Goal: Transaction & Acquisition: Purchase product/service

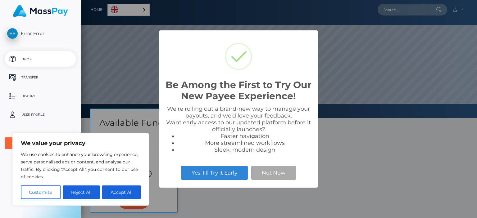
scroll to position [118, 396]
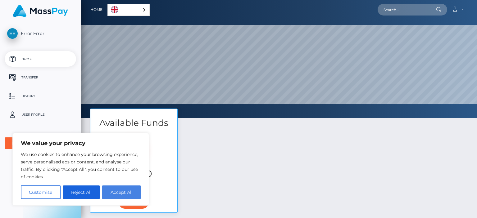
click at [115, 193] on button "Accept All" at bounding box center [121, 193] width 38 height 14
checkbox input "true"
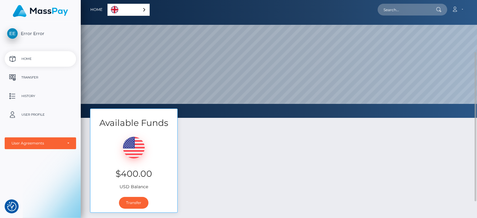
scroll to position [62, 0]
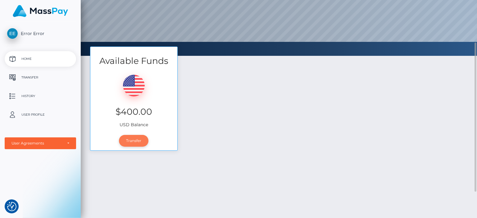
click at [139, 144] on link "Transfer" at bounding box center [133, 141] width 29 height 12
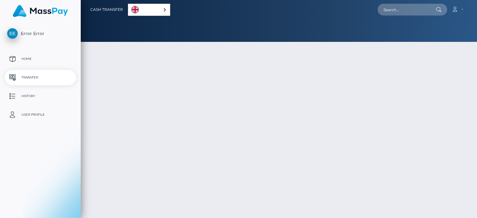
select select
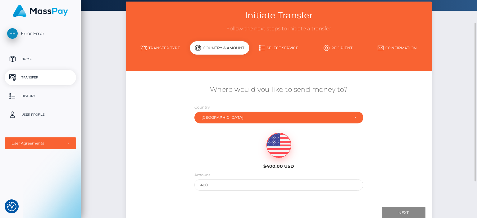
scroll to position [62, 0]
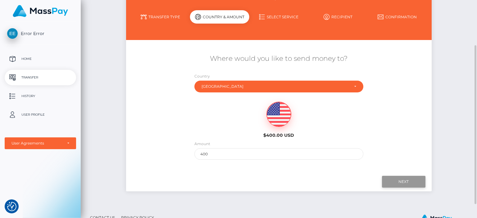
click at [399, 183] on input "Next" at bounding box center [403, 182] width 43 height 12
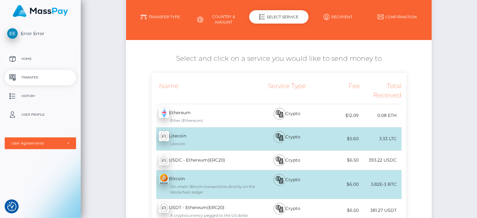
click at [31, 62] on p "Home" at bounding box center [40, 58] width 66 height 9
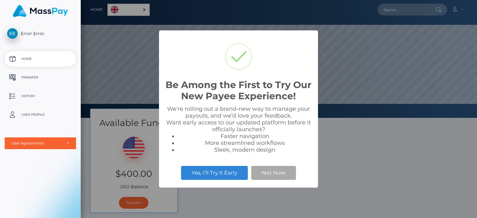
scroll to position [118, 396]
click at [278, 172] on button "Not Now" at bounding box center [273, 173] width 45 height 14
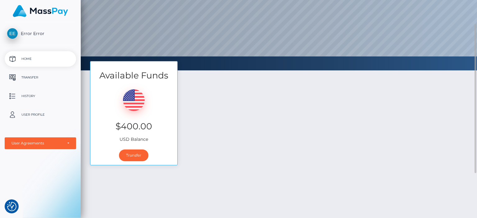
scroll to position [0, 0]
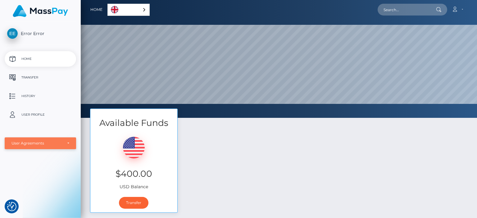
click at [39, 145] on div "User Agreements" at bounding box center [36, 143] width 51 height 5
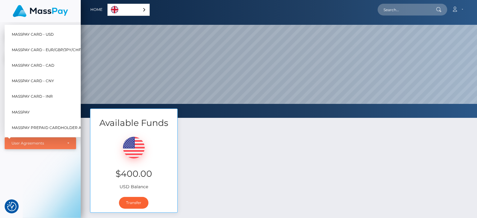
scroll to position [118, 396]
click at [58, 180] on div "Error Error Home Transfer History User Profile MassPay Card - USD MassPay MassP…" at bounding box center [40, 119] width 81 height 195
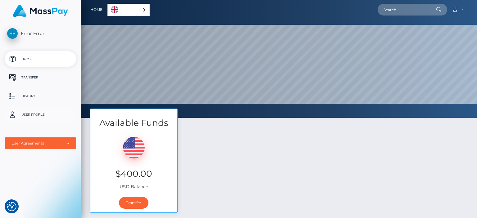
click at [32, 117] on p "User Profile" at bounding box center [40, 114] width 66 height 9
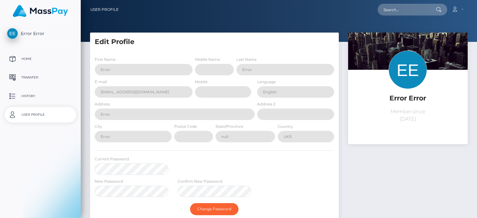
select select
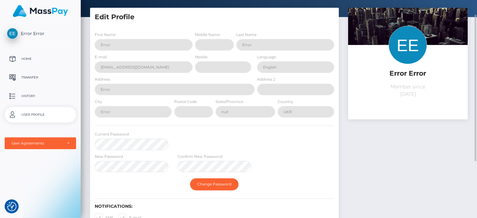
scroll to position [26, 0]
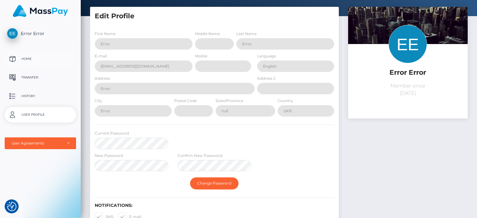
click at [37, 64] on link "Home" at bounding box center [40, 59] width 71 height 16
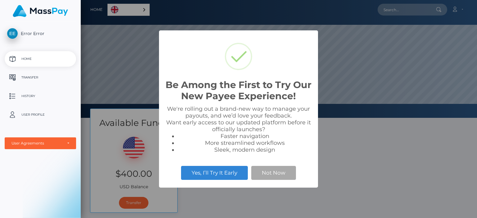
scroll to position [118, 396]
click at [271, 178] on button "Not Now" at bounding box center [273, 173] width 45 height 14
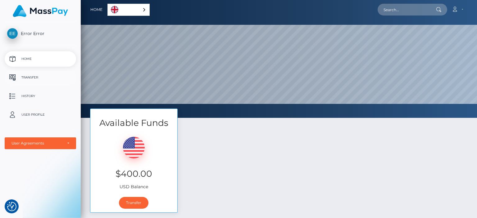
click at [30, 77] on p "Transfer" at bounding box center [40, 77] width 66 height 9
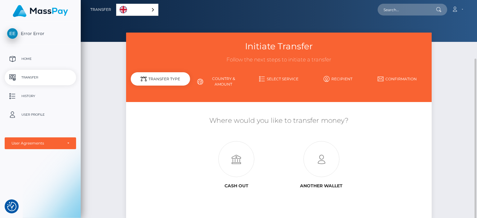
scroll to position [47, 0]
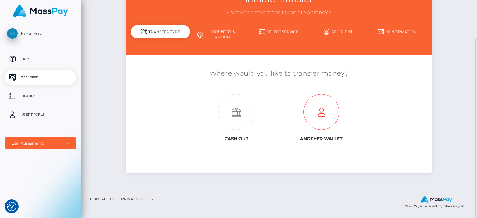
click at [324, 120] on icon at bounding box center [321, 112] width 85 height 36
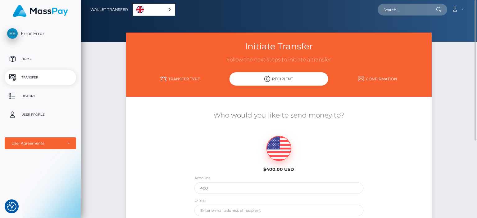
click at [181, 80] on link "Transfer Type" at bounding box center [180, 79] width 99 height 11
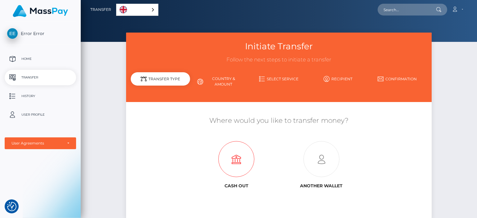
scroll to position [47, 0]
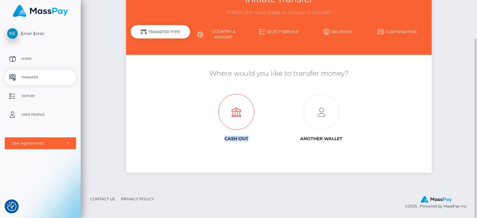
drag, startPoint x: 225, startPoint y: 139, endPoint x: 250, endPoint y: 140, distance: 25.5
click at [250, 140] on h6 "Cash out" at bounding box center [236, 138] width 75 height 5
drag, startPoint x: 159, startPoint y: 143, endPoint x: 168, endPoint y: 145, distance: 9.3
click at [159, 143] on div "Cash out Another wallet" at bounding box center [278, 116] width 254 height 56
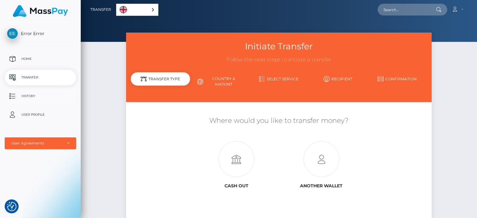
click at [34, 97] on p "History" at bounding box center [40, 96] width 66 height 9
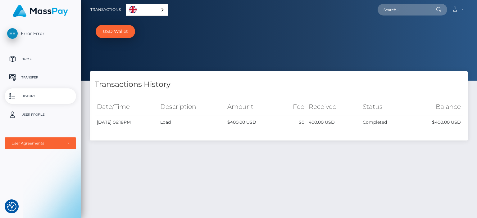
click at [161, 11] on div "English" at bounding box center [147, 10] width 42 height 12
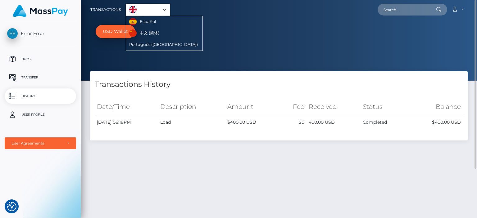
click at [108, 31] on link "USD Wallet" at bounding box center [115, 31] width 39 height 13
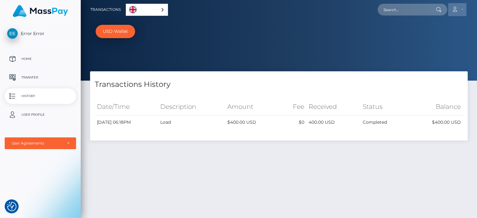
click at [453, 10] on icon at bounding box center [454, 9] width 7 height 5
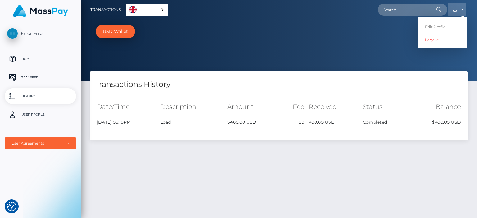
click at [453, 10] on icon at bounding box center [454, 9] width 7 height 5
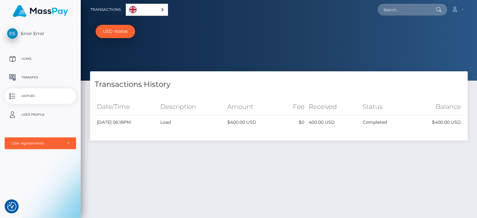
click at [313, 38] on ul "USD Wallet" at bounding box center [286, 32] width 381 height 14
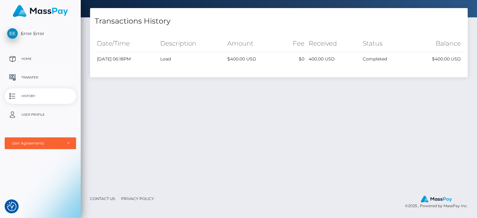
click at [28, 78] on p "Transfer" at bounding box center [40, 77] width 66 height 9
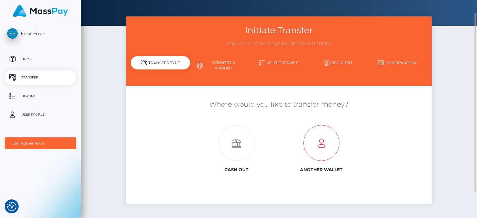
scroll to position [47, 0]
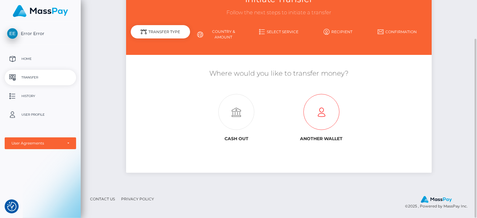
click at [313, 114] on icon at bounding box center [321, 112] width 85 height 36
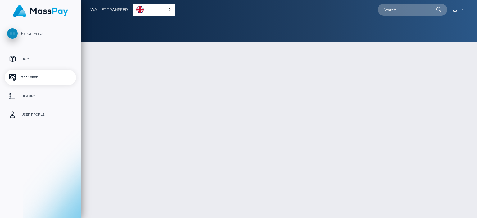
select select
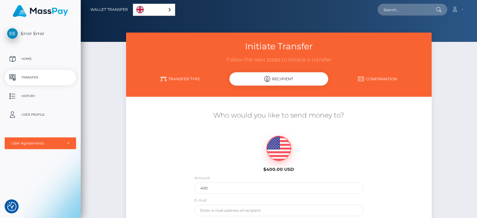
click at [239, 142] on div "$400.00 USD" at bounding box center [278, 152] width 85 height 45
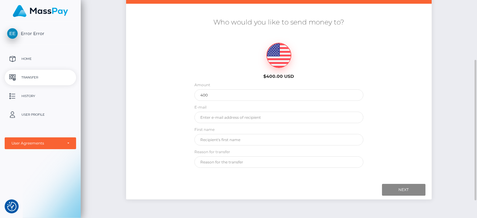
scroll to position [120, 0]
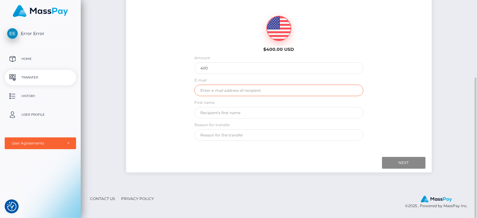
drag, startPoint x: 261, startPoint y: 92, endPoint x: 210, endPoint y: 92, distance: 50.9
click at [210, 92] on input "email" at bounding box center [278, 90] width 169 height 11
drag, startPoint x: 199, startPoint y: 89, endPoint x: 233, endPoint y: 88, distance: 34.5
click at [233, 88] on input "email" at bounding box center [278, 90] width 169 height 11
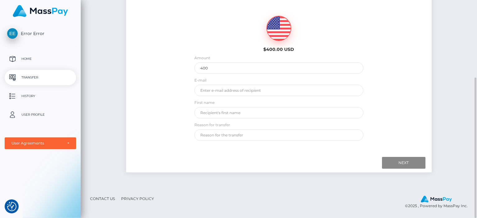
click at [380, 65] on div "Who would you like to send money to? $400.00 USD Amount 400 E-mail First name" at bounding box center [278, 66] width 305 height 156
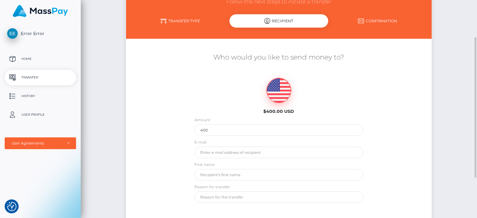
scroll to position [0, 0]
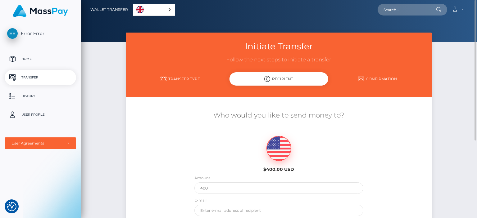
click at [170, 10] on div "English" at bounding box center [154, 10] width 42 height 12
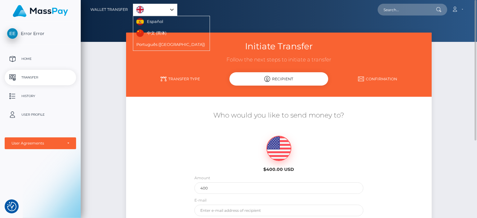
click at [170, 10] on div "English" at bounding box center [155, 10] width 44 height 12
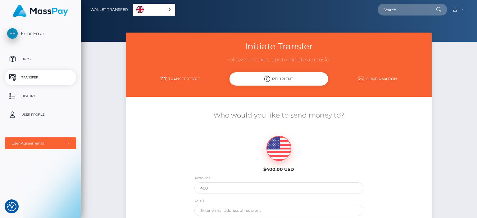
click at [27, 77] on p "Transfer" at bounding box center [40, 77] width 66 height 9
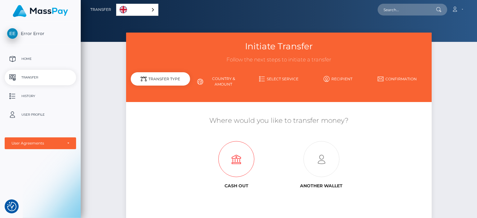
click at [235, 165] on icon at bounding box center [236, 160] width 85 height 36
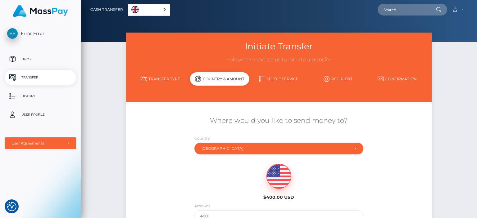
click at [273, 80] on link "Select Service" at bounding box center [278, 79] width 59 height 11
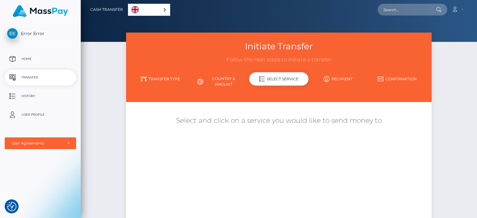
drag, startPoint x: 249, startPoint y: 121, endPoint x: 364, endPoint y: 130, distance: 115.5
click at [377, 124] on h5 "Select and click on a service you would like to send money to" at bounding box center [279, 121] width 296 height 10
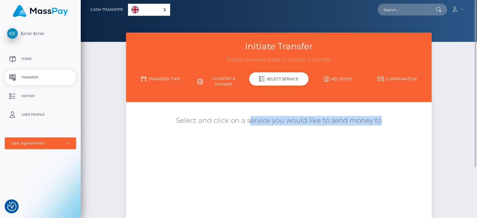
click at [287, 146] on div "Where would you like to send money to? Country Abkhazia Afghanistan Albania Alg…" at bounding box center [279, 162] width 296 height 110
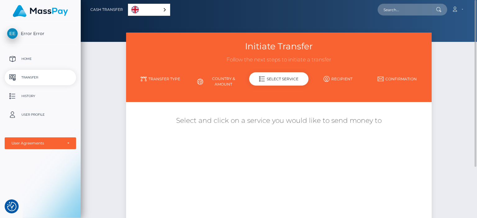
click at [225, 85] on link "Country & Amount" at bounding box center [219, 82] width 59 height 16
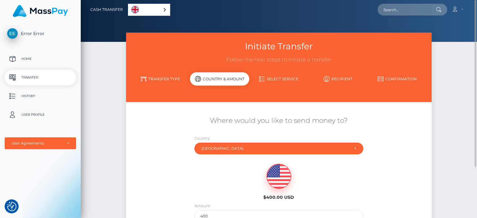
scroll to position [62, 0]
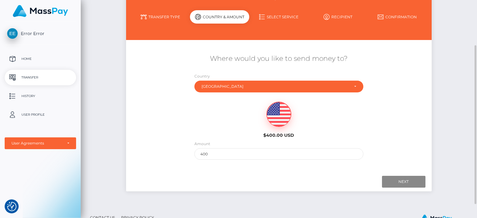
click at [164, 16] on link "Transfer Type" at bounding box center [160, 16] width 59 height 11
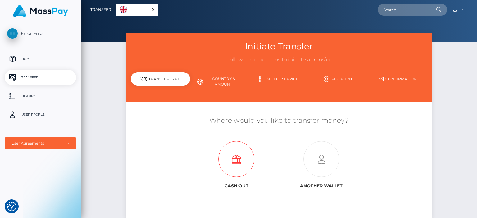
click at [241, 169] on icon at bounding box center [236, 160] width 85 height 36
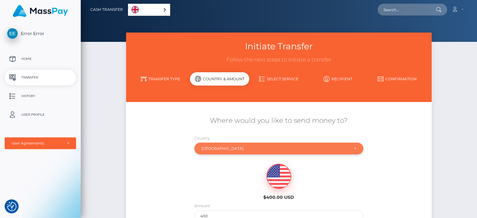
scroll to position [81, 0]
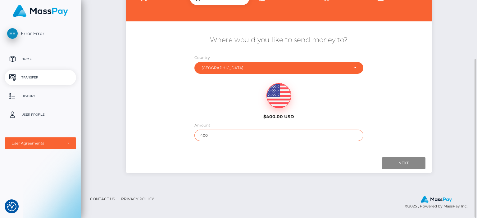
drag, startPoint x: 208, startPoint y: 135, endPoint x: 190, endPoint y: 135, distance: 17.7
click at [190, 135] on div "Amount 400" at bounding box center [279, 133] width 178 height 22
type input "10"
click at [389, 162] on input "Next" at bounding box center [403, 163] width 43 height 12
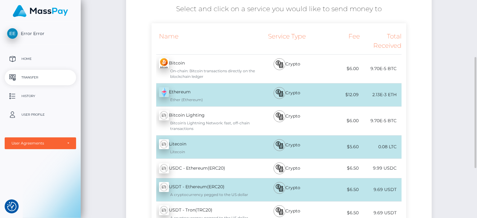
scroll to position [143, 0]
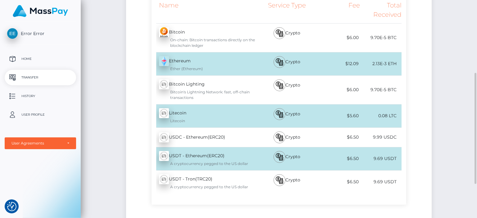
click at [249, 160] on div "USDT - Ethereum(ERC20) - USDT A cryptocurrency pegged to the US dollar" at bounding box center [203, 158] width 104 height 23
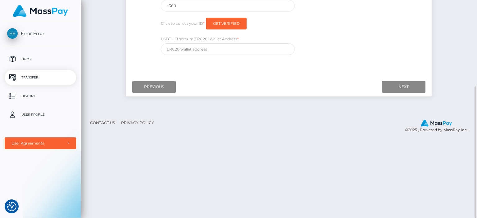
scroll to position [112, 0]
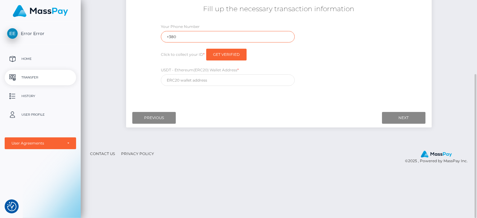
click at [186, 39] on input "+380" at bounding box center [228, 36] width 134 height 11
type input "+380961634296"
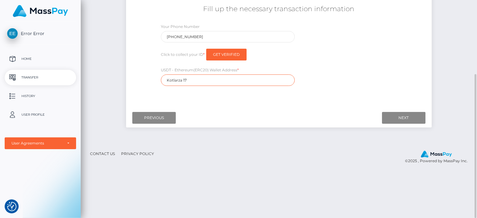
drag, startPoint x: 192, startPoint y: 81, endPoint x: 145, endPoint y: 81, distance: 47.2
click at [145, 81] on div "Fill up the necessary transaction information Your Phone Number +380961634296 C…" at bounding box center [278, 45] width 305 height 88
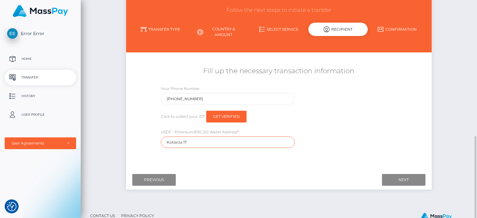
scroll to position [19, 0]
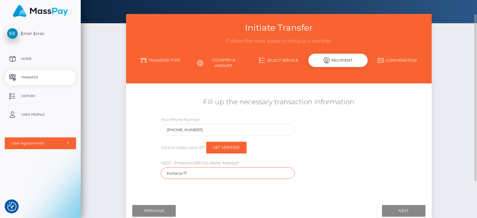
paste input "0x63a9942df0e215c547b68ce2eb492507b418f405"
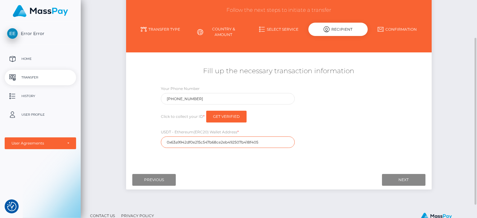
click at [262, 142] on input "0x63a9942df0e215c547b68ce2eb492507b418f405" at bounding box center [228, 142] width 134 height 11
type input "0x63a9942df0e215c547b68ce2eb492507b418f405"
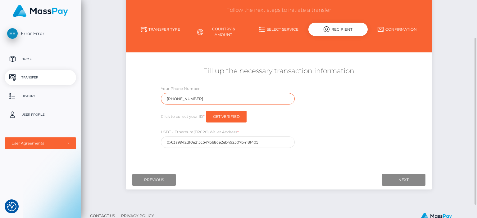
click at [230, 99] on input "+380961634296" at bounding box center [228, 98] width 134 height 11
click at [236, 102] on input "+380961634296" at bounding box center [228, 98] width 134 height 11
click at [405, 179] on input "Next" at bounding box center [403, 180] width 43 height 12
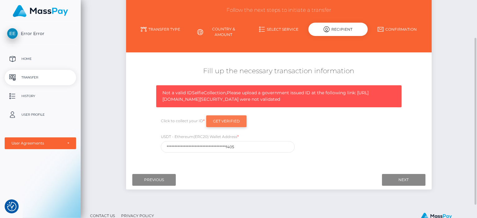
click at [224, 127] on input "Get Verified" at bounding box center [226, 121] width 40 height 12
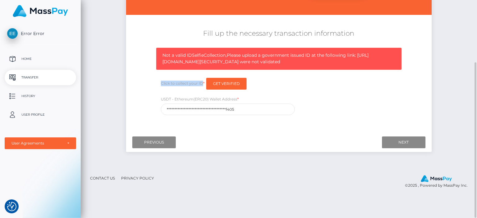
drag, startPoint x: 161, startPoint y: 110, endPoint x: 202, endPoint y: 110, distance: 40.7
click at [202, 86] on label "Click to collect your ID *" at bounding box center [183, 84] width 44 height 6
copy label "Click to collect your ID"
click at [220, 90] on input "Get Verified" at bounding box center [226, 84] width 40 height 12
click at [29, 58] on p "Home" at bounding box center [40, 58] width 66 height 9
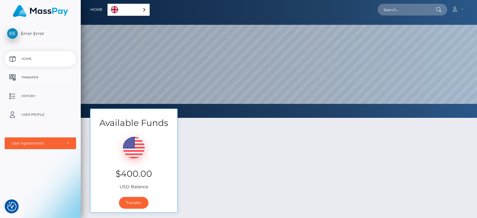
click at [30, 78] on p "Transfer" at bounding box center [40, 77] width 66 height 9
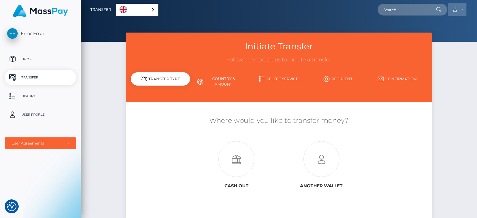
click at [457, 7] on icon at bounding box center [454, 9] width 7 height 5
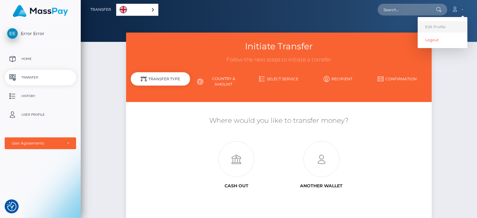
click at [433, 28] on link "Edit Profile" at bounding box center [442, 26] width 50 height 11
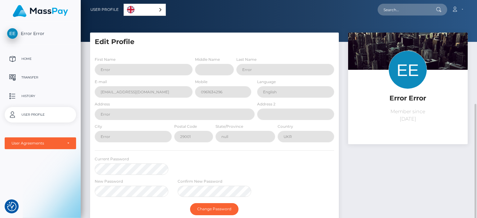
scroll to position [62, 0]
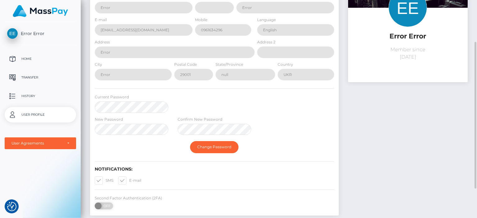
click at [99, 147] on div "Change Password" at bounding box center [214, 147] width 249 height 18
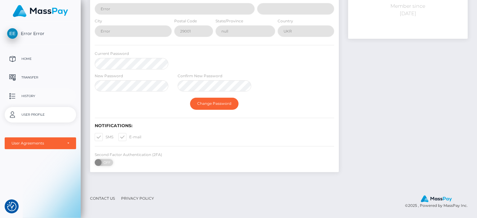
click at [37, 95] on p "History" at bounding box center [40, 96] width 66 height 9
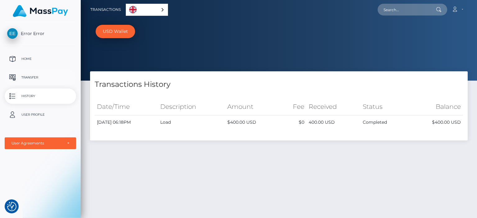
click at [29, 77] on p "Transfer" at bounding box center [40, 77] width 66 height 9
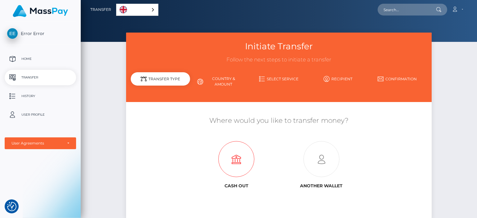
scroll to position [31, 0]
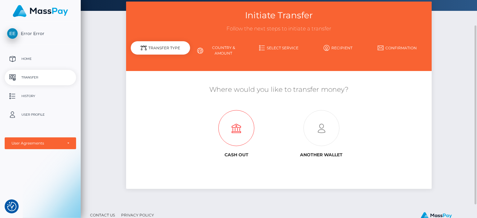
click at [224, 131] on icon at bounding box center [236, 129] width 85 height 36
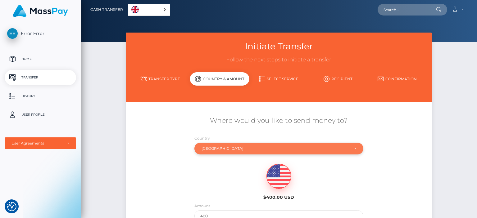
scroll to position [81, 0]
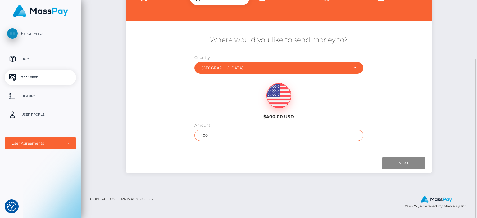
drag, startPoint x: 211, startPoint y: 135, endPoint x: 195, endPoint y: 137, distance: 16.2
click at [195, 137] on input "400" at bounding box center [278, 135] width 169 height 11
type input "10"
click at [394, 163] on input "Next" at bounding box center [403, 163] width 43 height 12
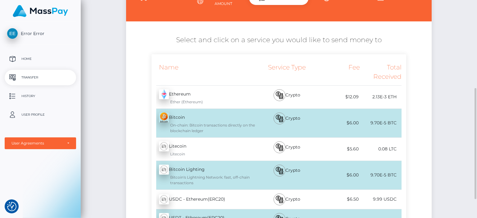
scroll to position [143, 0]
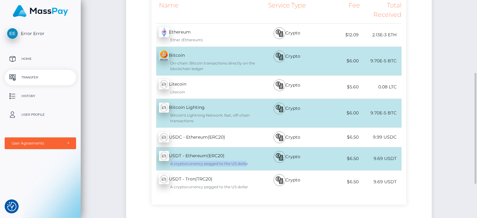
drag, startPoint x: 246, startPoint y: 164, endPoint x: 170, endPoint y: 165, distance: 76.4
click at [170, 165] on div "A cryptocurrency pegged to the US dollar" at bounding box center [207, 164] width 97 height 6
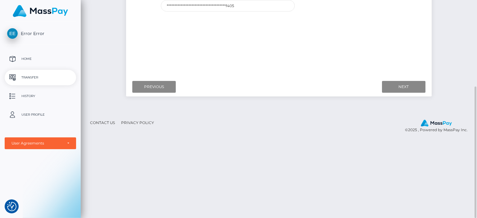
click at [281, 43] on div "Where would you like to send money to? Country Abkhazia Afghanistan Albania Alg…" at bounding box center [279, 19] width 296 height 110
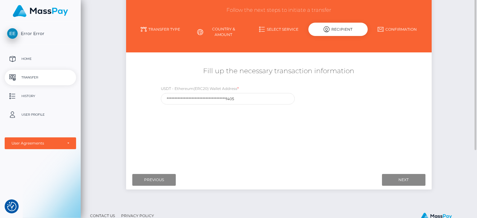
scroll to position [19, 0]
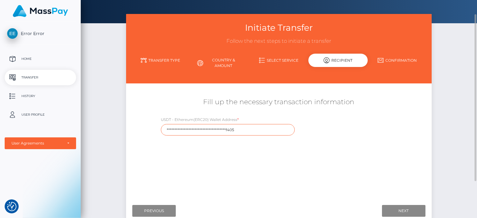
click at [236, 130] on input "**********" at bounding box center [228, 129] width 134 height 11
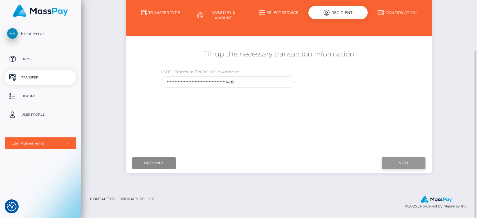
click at [393, 167] on input "Next" at bounding box center [403, 163] width 43 height 12
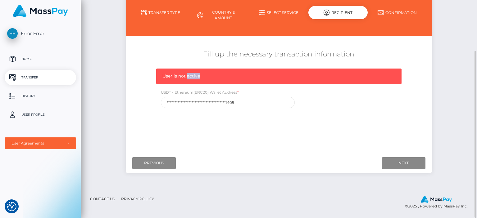
drag, startPoint x: 187, startPoint y: 77, endPoint x: 200, endPoint y: 78, distance: 12.5
click at [199, 78] on span "User is not active" at bounding box center [181, 76] width 38 height 6
click at [234, 73] on div "User is not active" at bounding box center [278, 77] width 245 height 16
click at [395, 11] on link "Confirmation" at bounding box center [397, 12] width 59 height 11
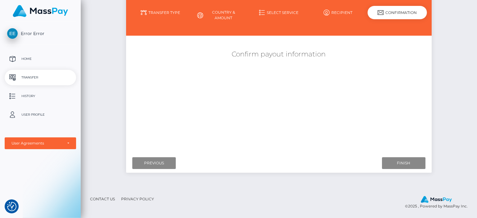
click at [256, 218] on div "Close" at bounding box center [238, 218] width 477 height 0
click at [336, 11] on link "Recipient" at bounding box center [337, 12] width 59 height 11
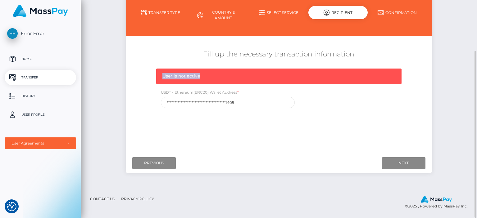
drag, startPoint x: 163, startPoint y: 75, endPoint x: 204, endPoint y: 78, distance: 41.0
click at [204, 78] on div "User is not active" at bounding box center [278, 77] width 245 height 16
copy span "User is not active"
click at [207, 77] on div "User is not active" at bounding box center [278, 77] width 245 height 16
